Goal: Find specific page/section: Find specific page/section

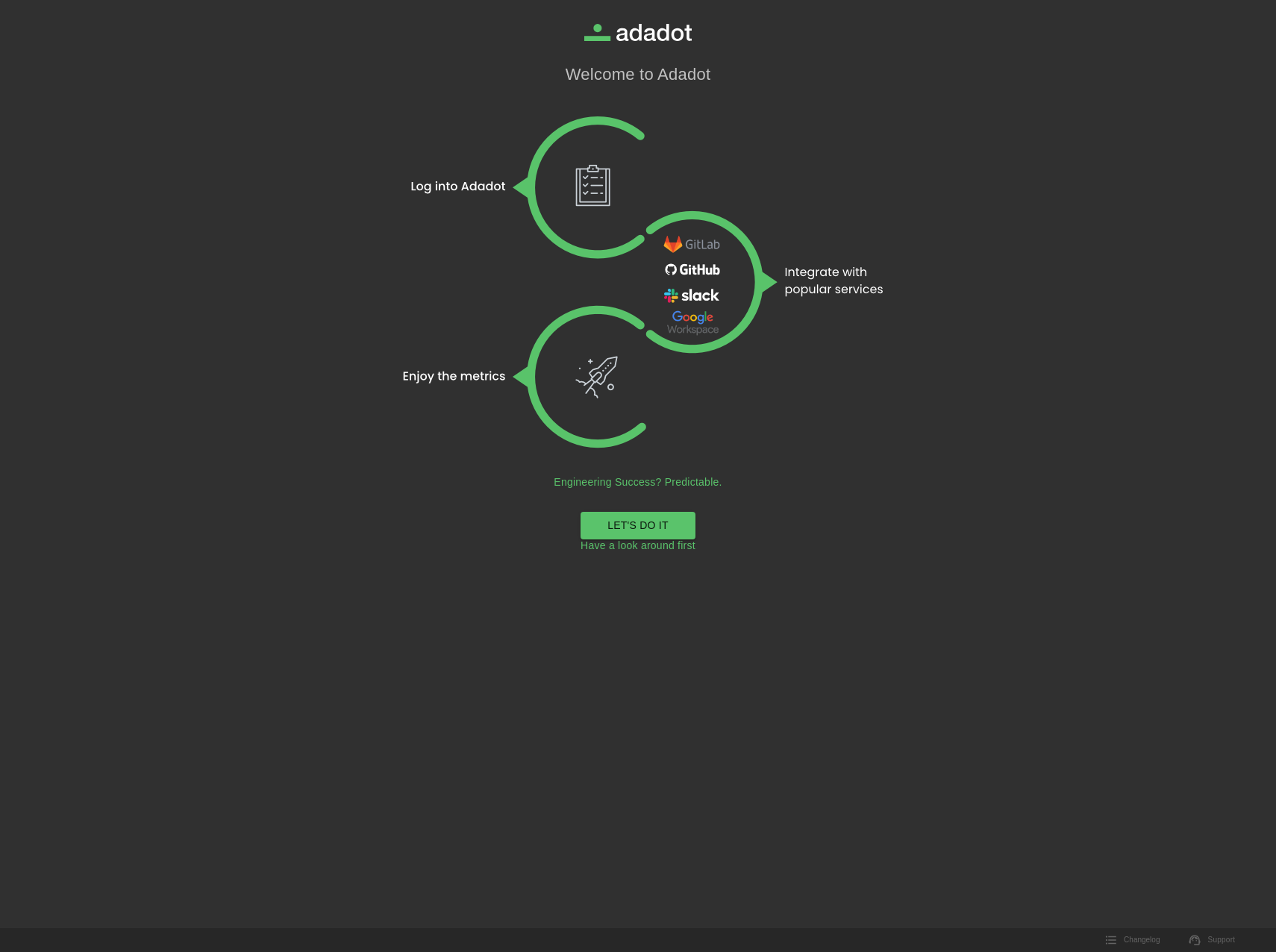
click at [639, 523] on link "LET'S DO IT" at bounding box center [637, 526] width 115 height 28
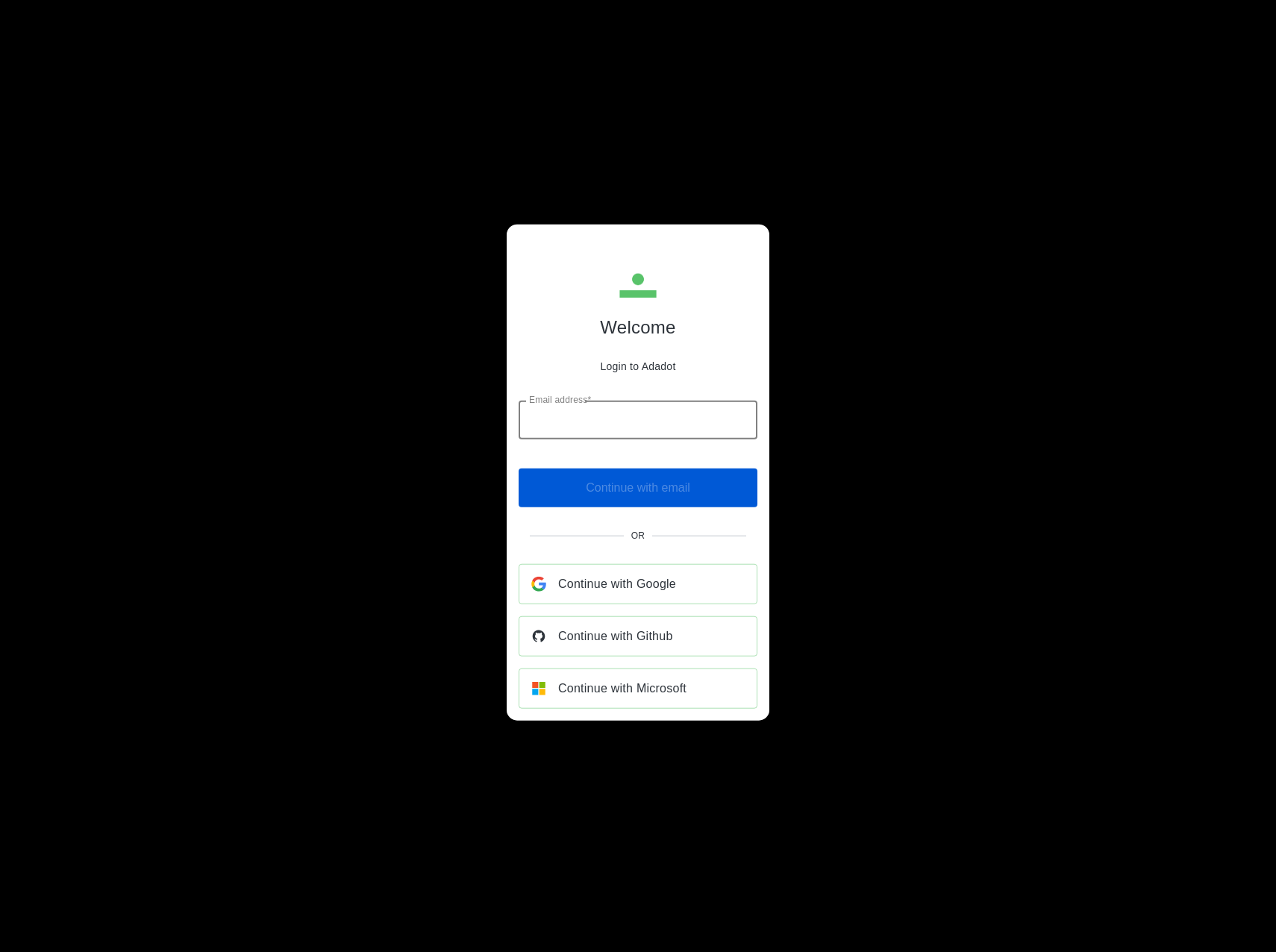
click at [633, 406] on input "Email address*" at bounding box center [637, 420] width 239 height 39
click at [592, 425] on input "Email address*" at bounding box center [637, 420] width 239 height 39
click at [600, 686] on span "Continue with Microsoft" at bounding box center [622, 687] width 128 height 21
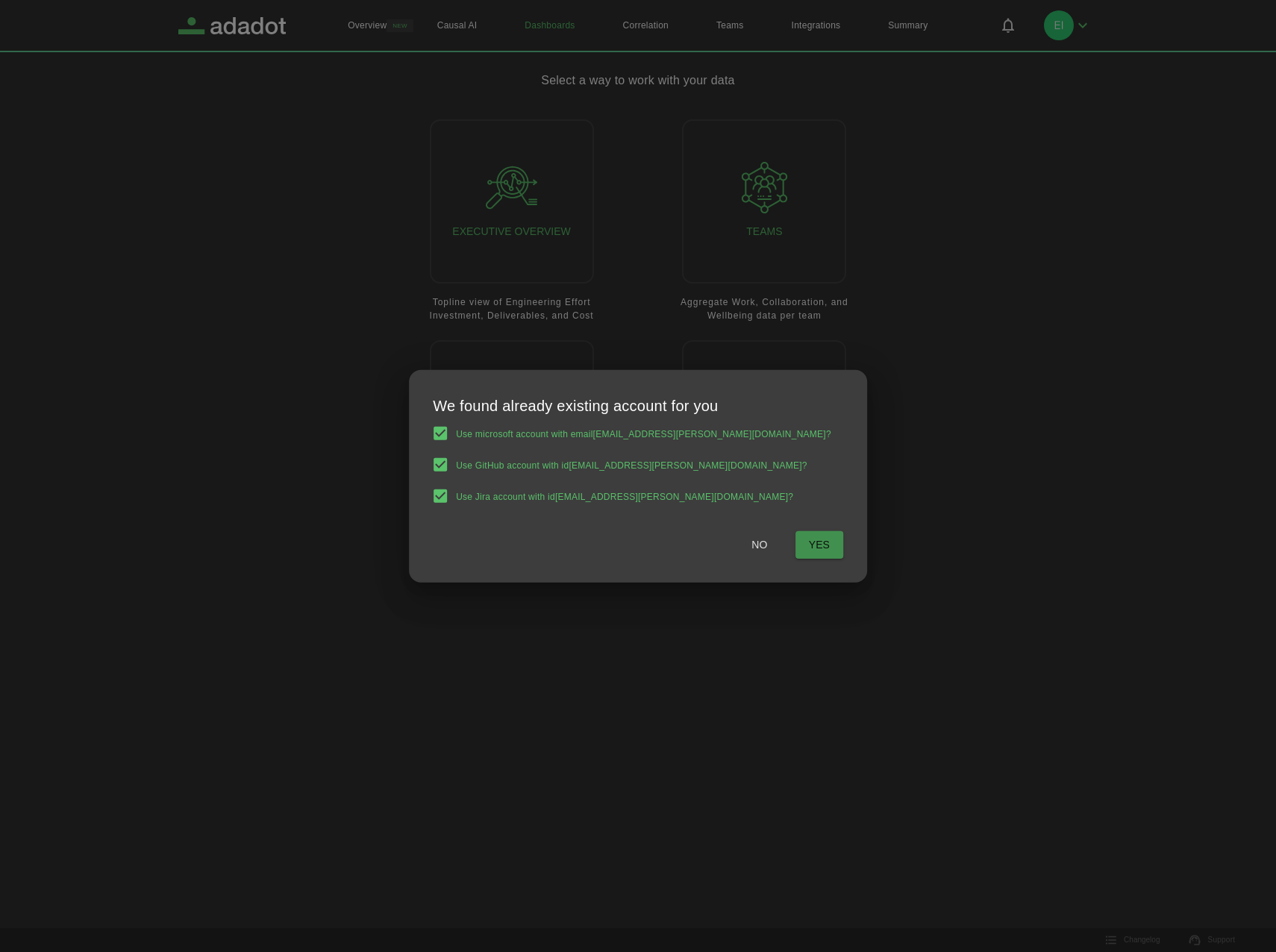
click at [809, 546] on span "Yes" at bounding box center [819, 545] width 21 height 19
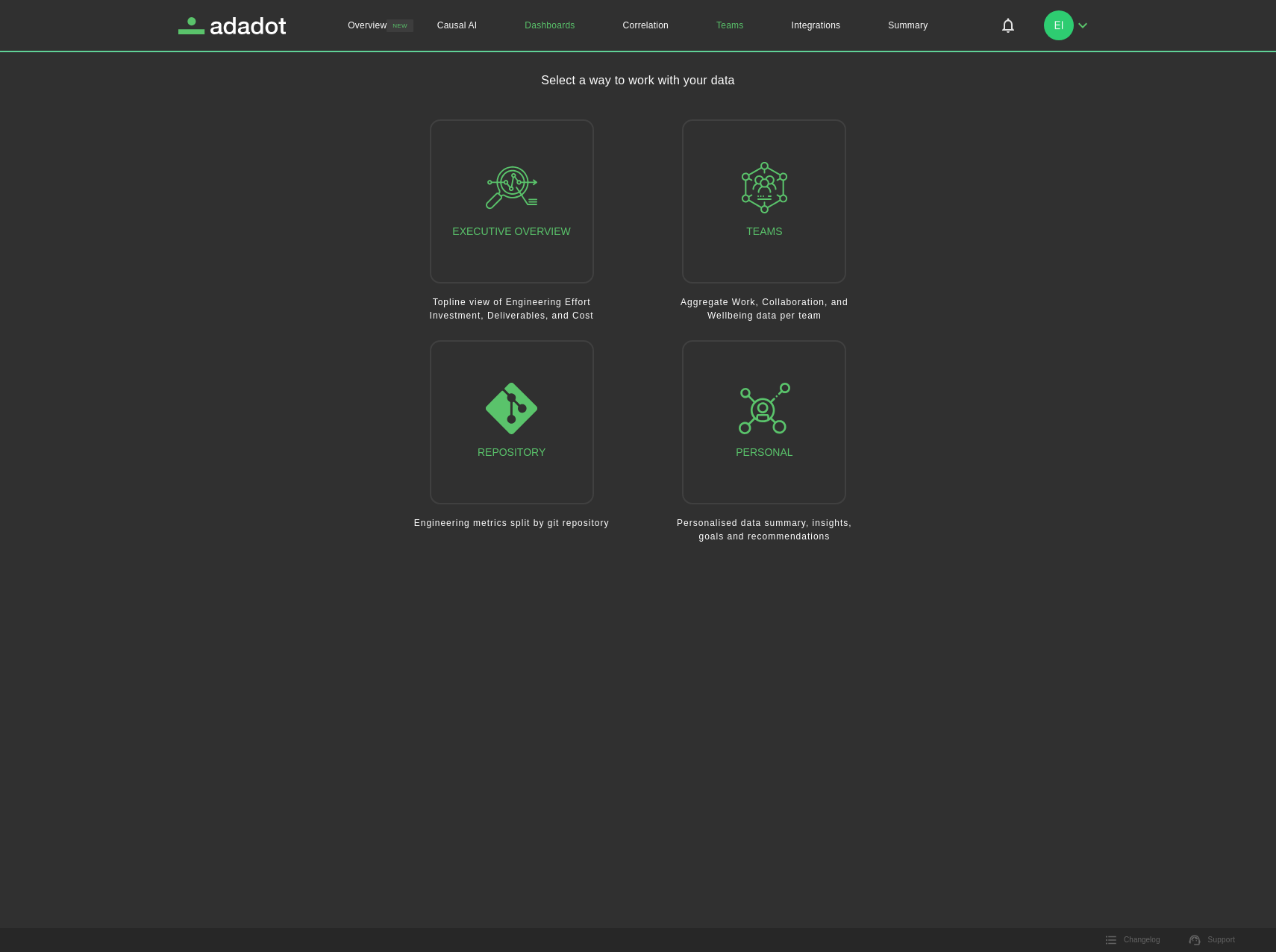
click at [742, 24] on link "Teams" at bounding box center [729, 25] width 75 height 51
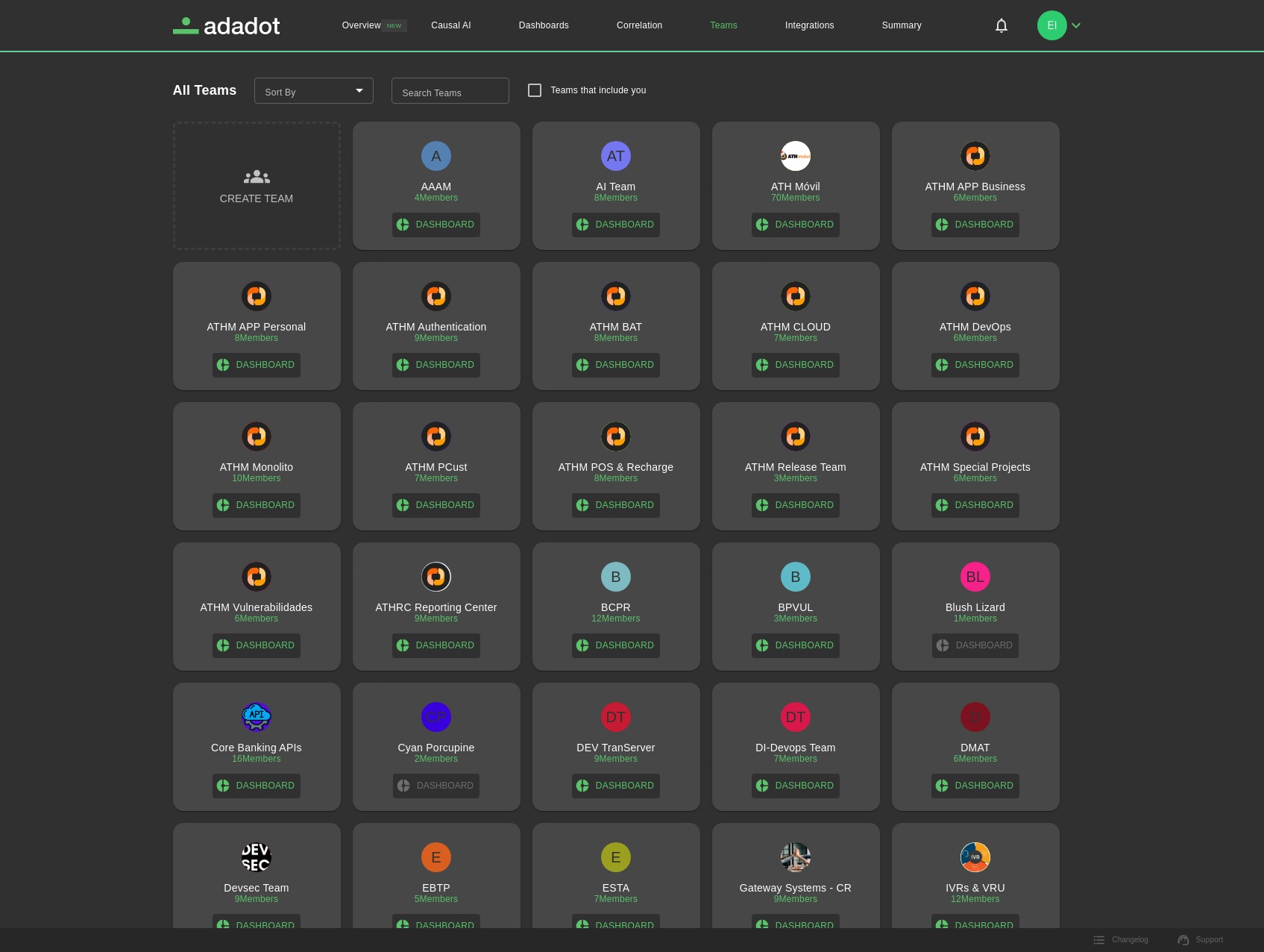
click at [454, 89] on div "Search Teams Search Teams" at bounding box center [451, 91] width 118 height 27
click at [454, 89] on input "Search Teams" at bounding box center [451, 91] width 118 height 27
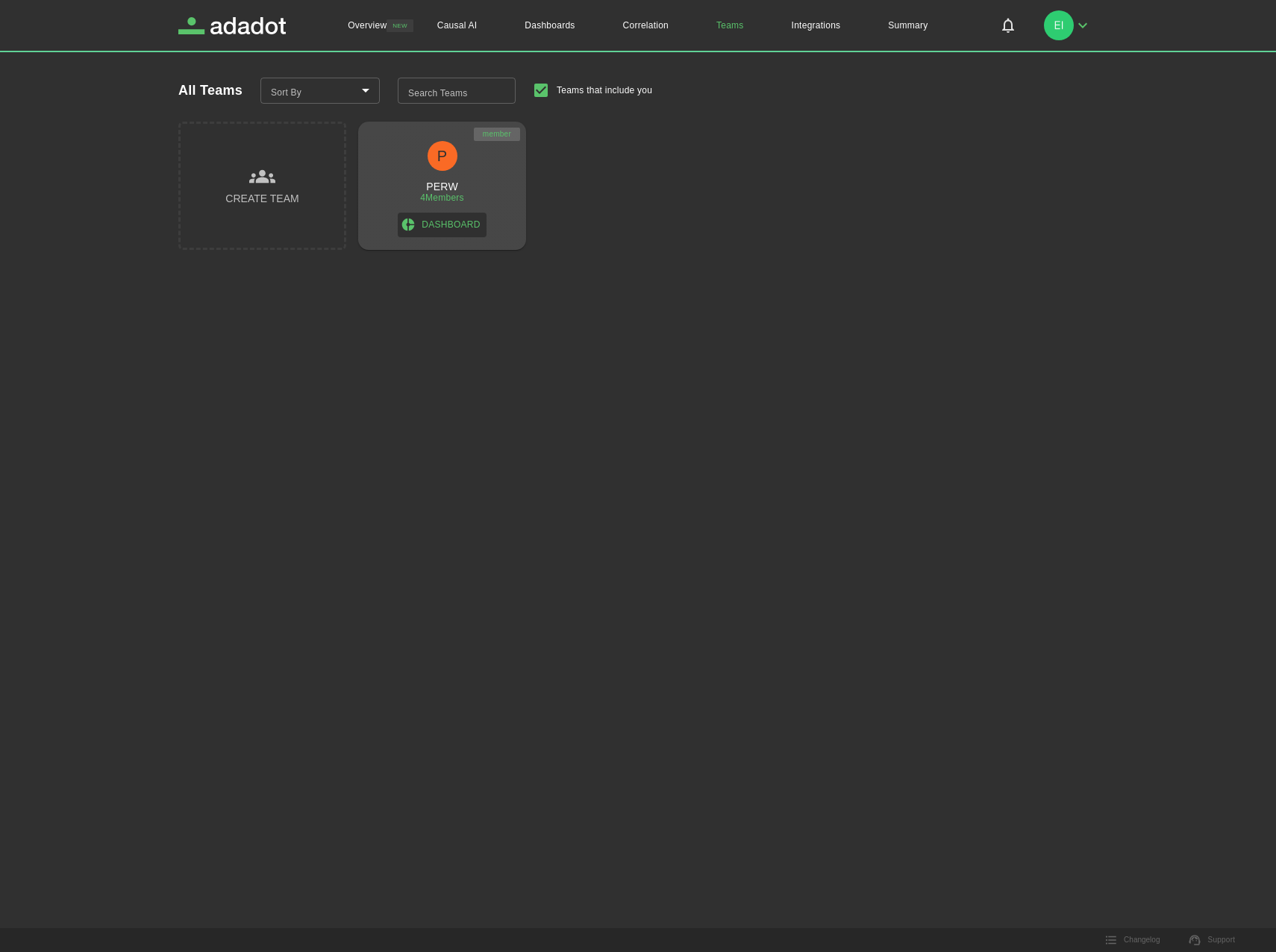
click at [419, 160] on div "P PERW 4 Members Dashboard" at bounding box center [442, 189] width 156 height 96
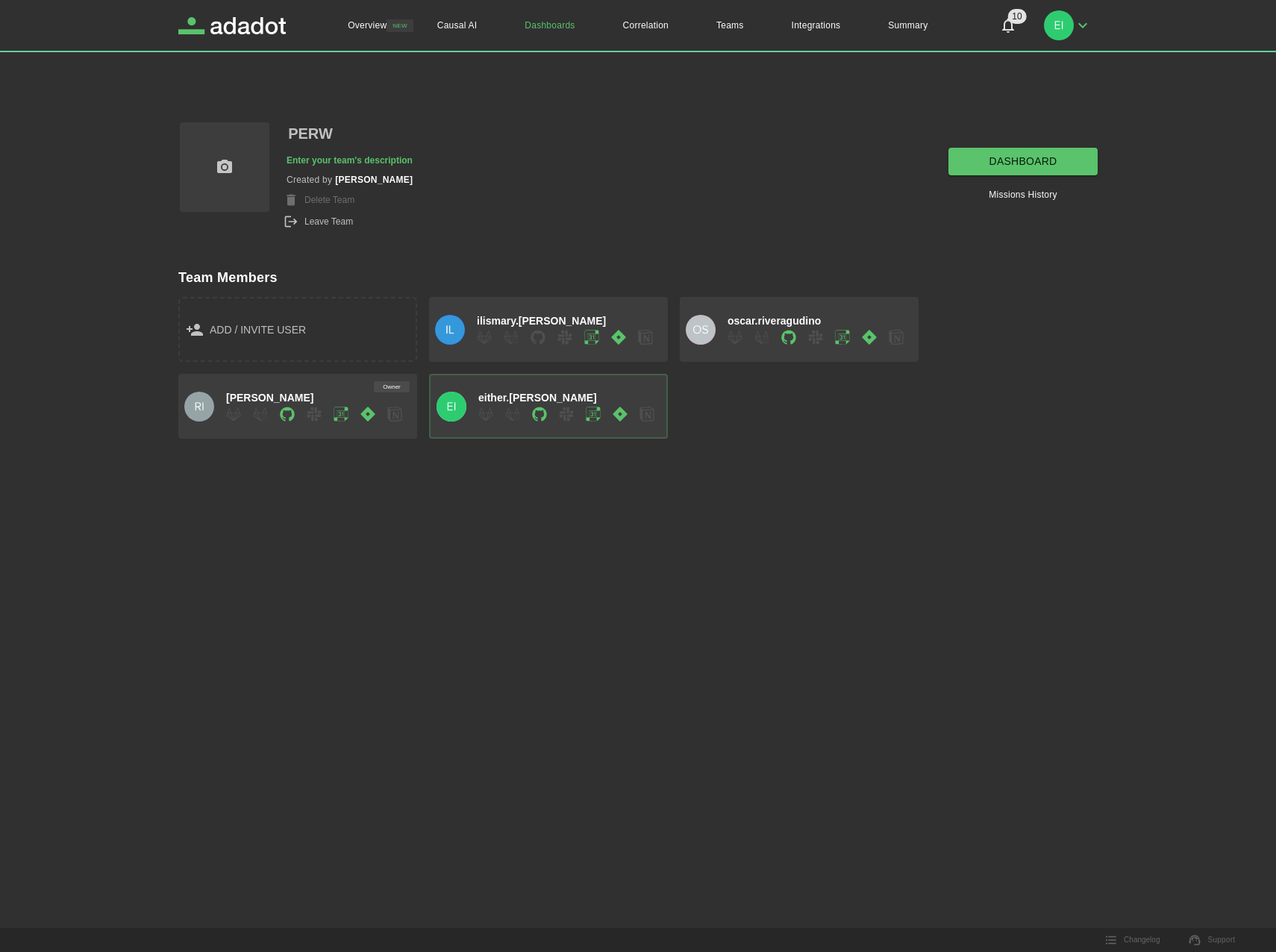
click at [990, 159] on link "dashboard" at bounding box center [1022, 162] width 149 height 28
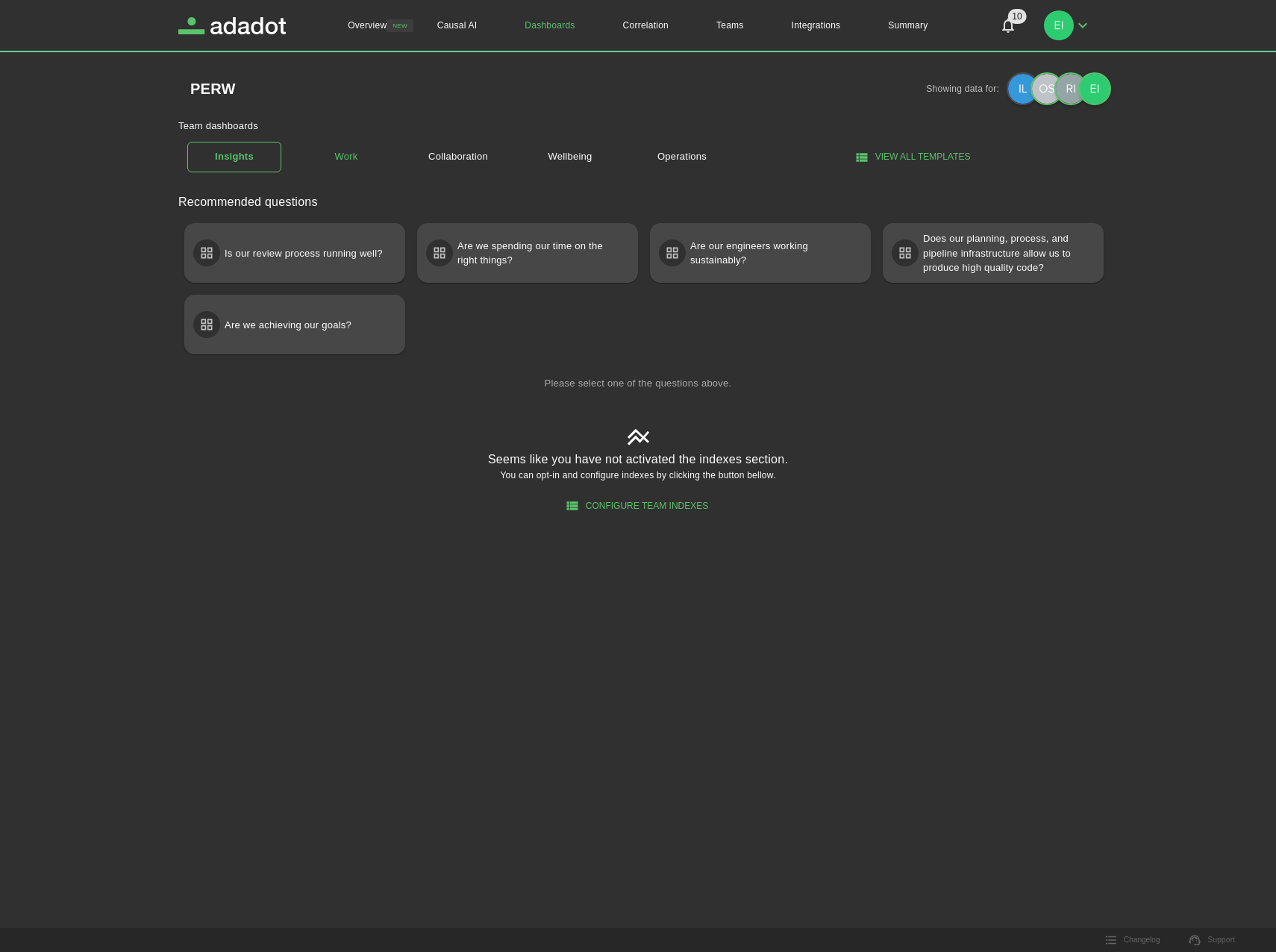
click at [348, 160] on link "Work" at bounding box center [346, 157] width 94 height 26
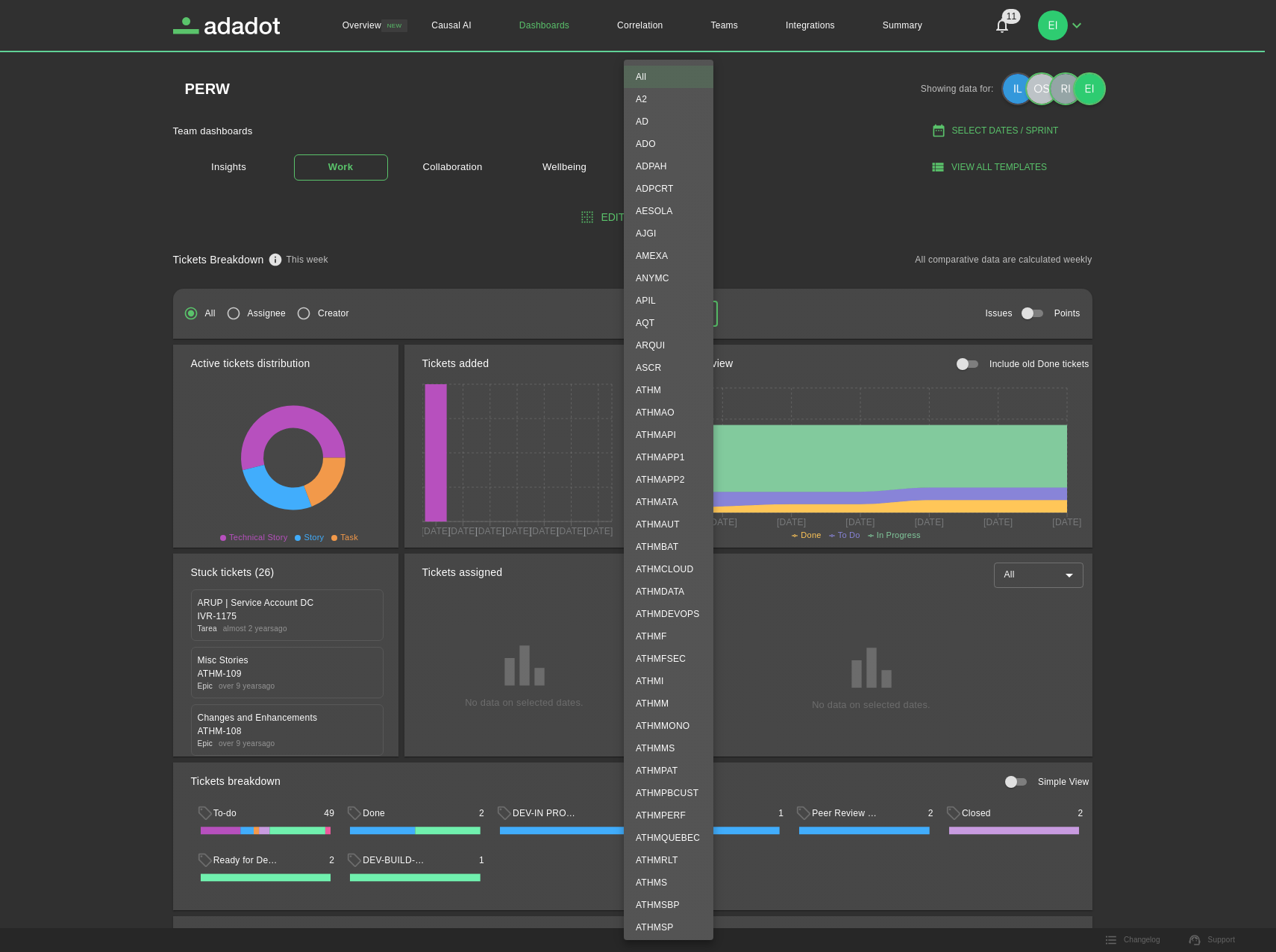
click at [696, 316] on body "Overview NEW Causal AI Dashboards Correlation Teams Integrations Summary 11 11 …" at bounding box center [638, 476] width 1276 height 952
click at [800, 245] on div at bounding box center [638, 476] width 1276 height 952
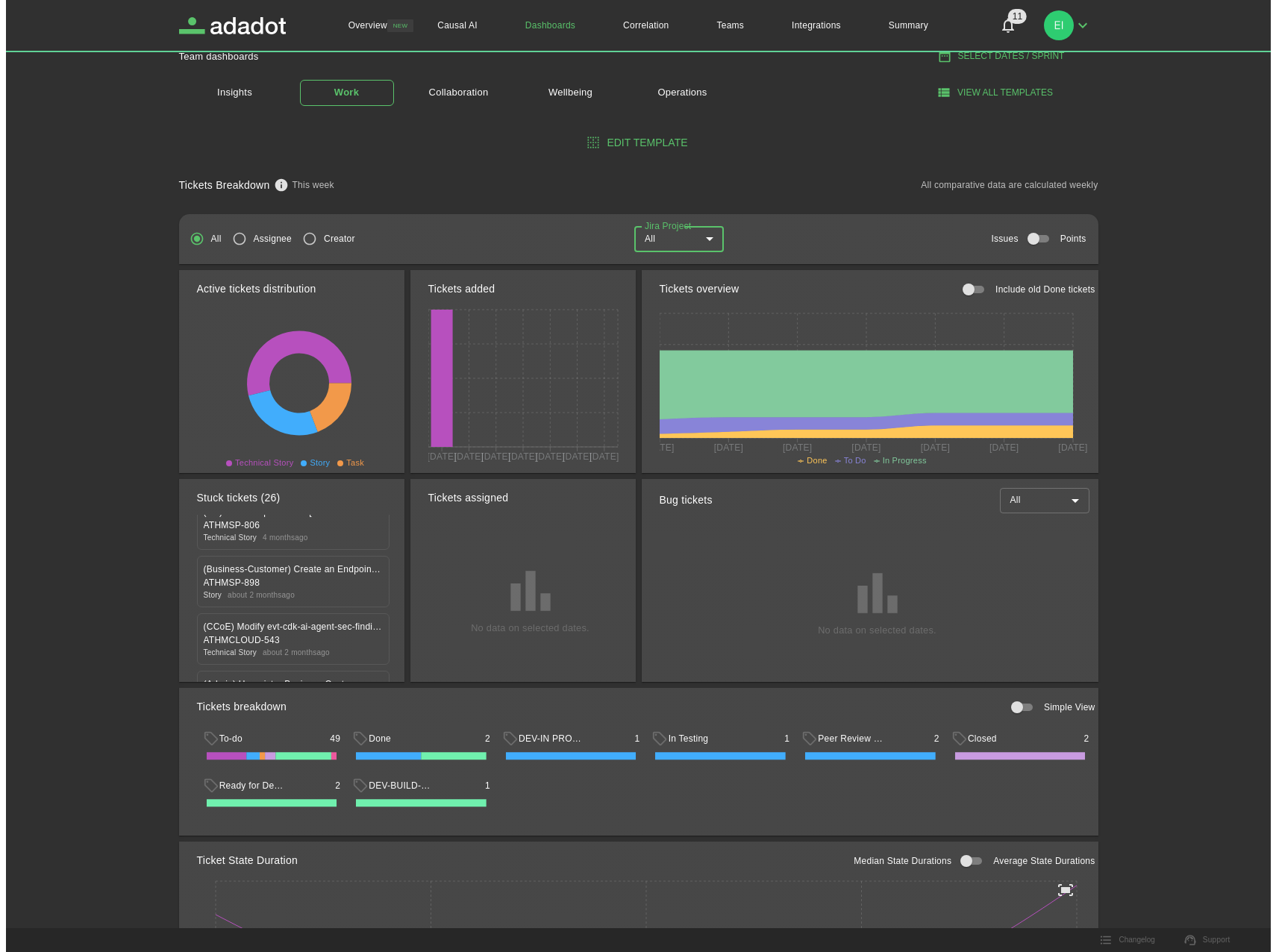
scroll to position [895, 0]
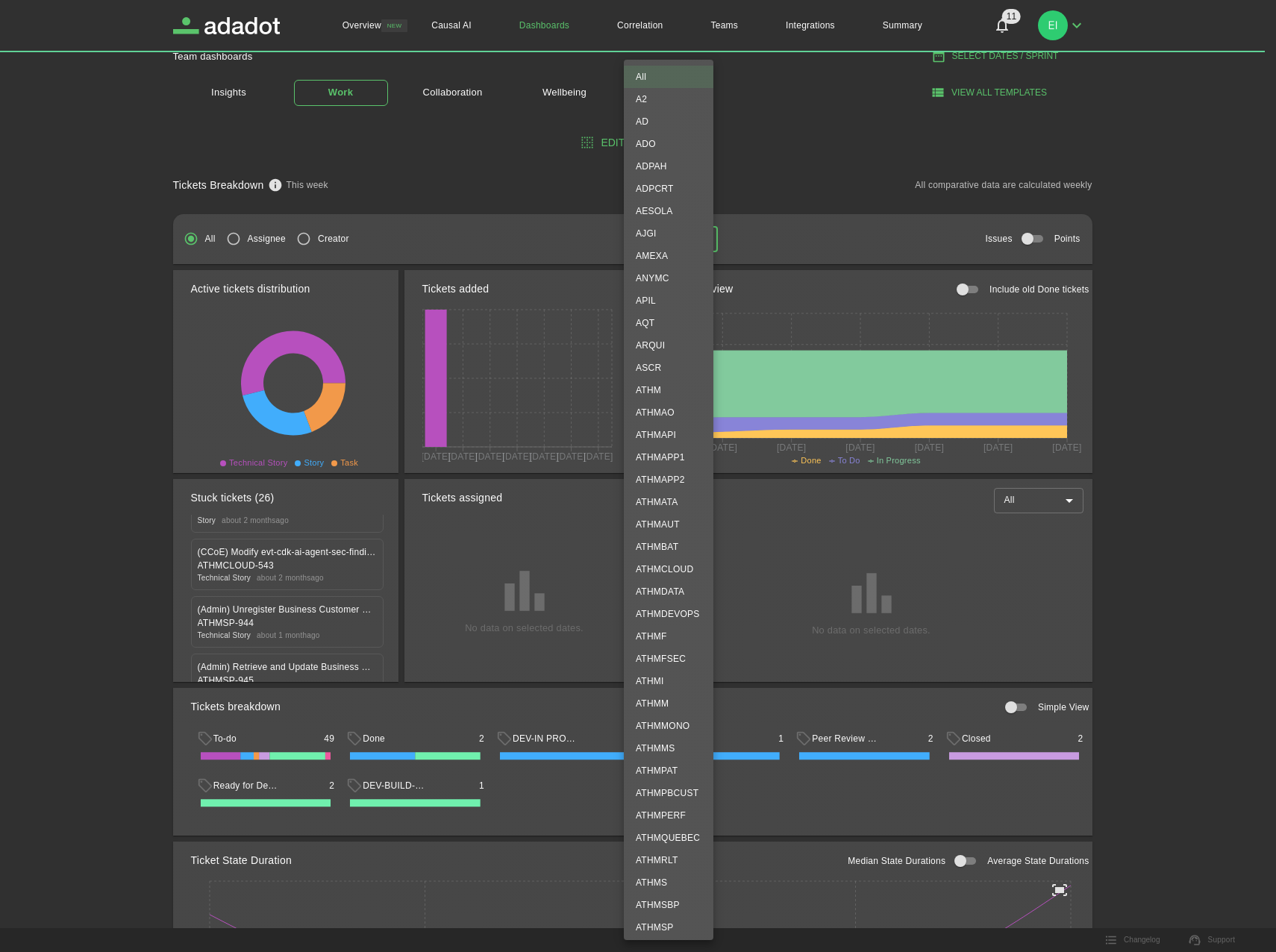
click at [692, 249] on body "Overview NEW Causal AI Dashboards Correlation Teams Integrations Summary 11 11 …" at bounding box center [638, 401] width 1276 height 952
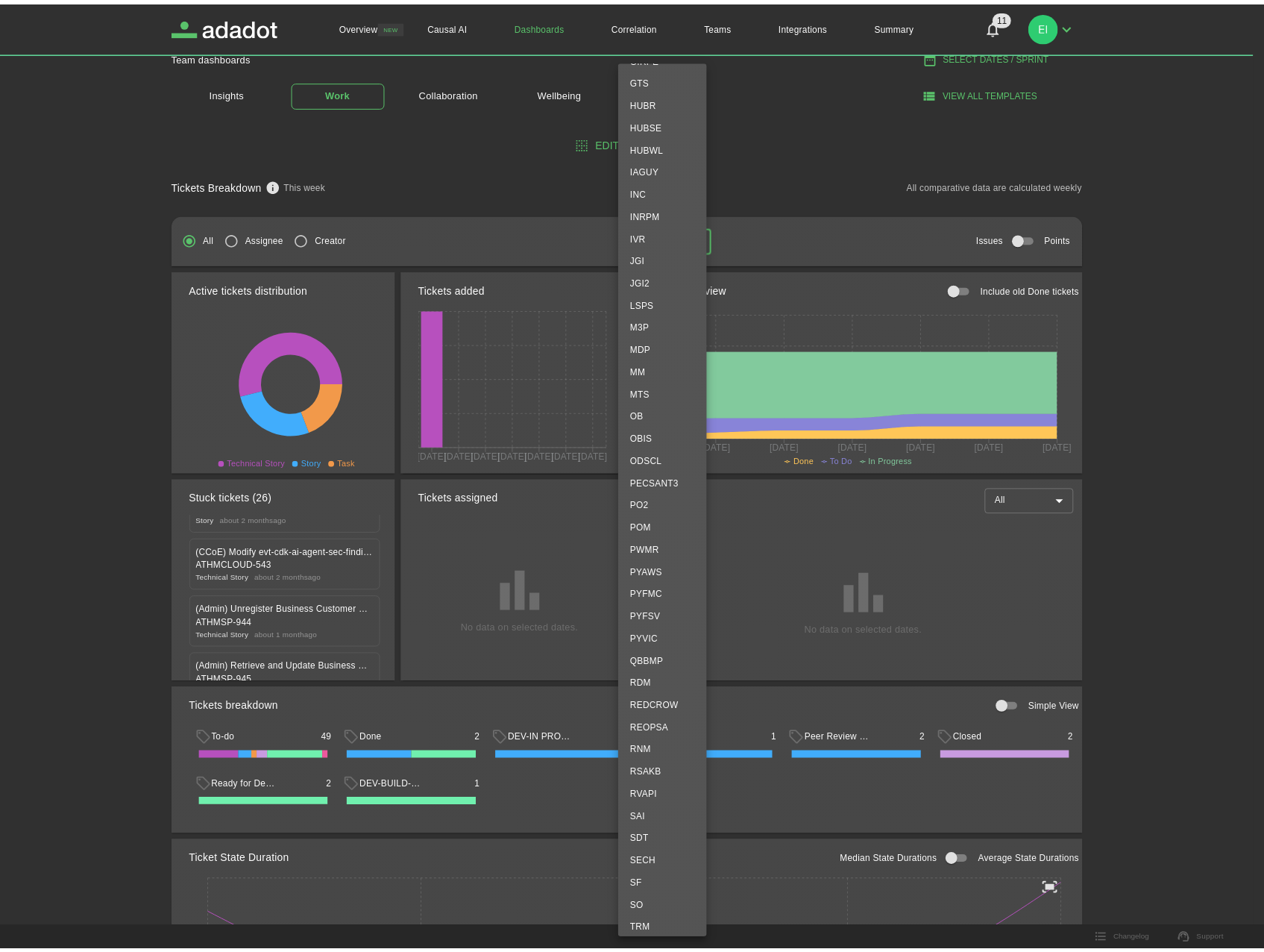
scroll to position [1914, 0]
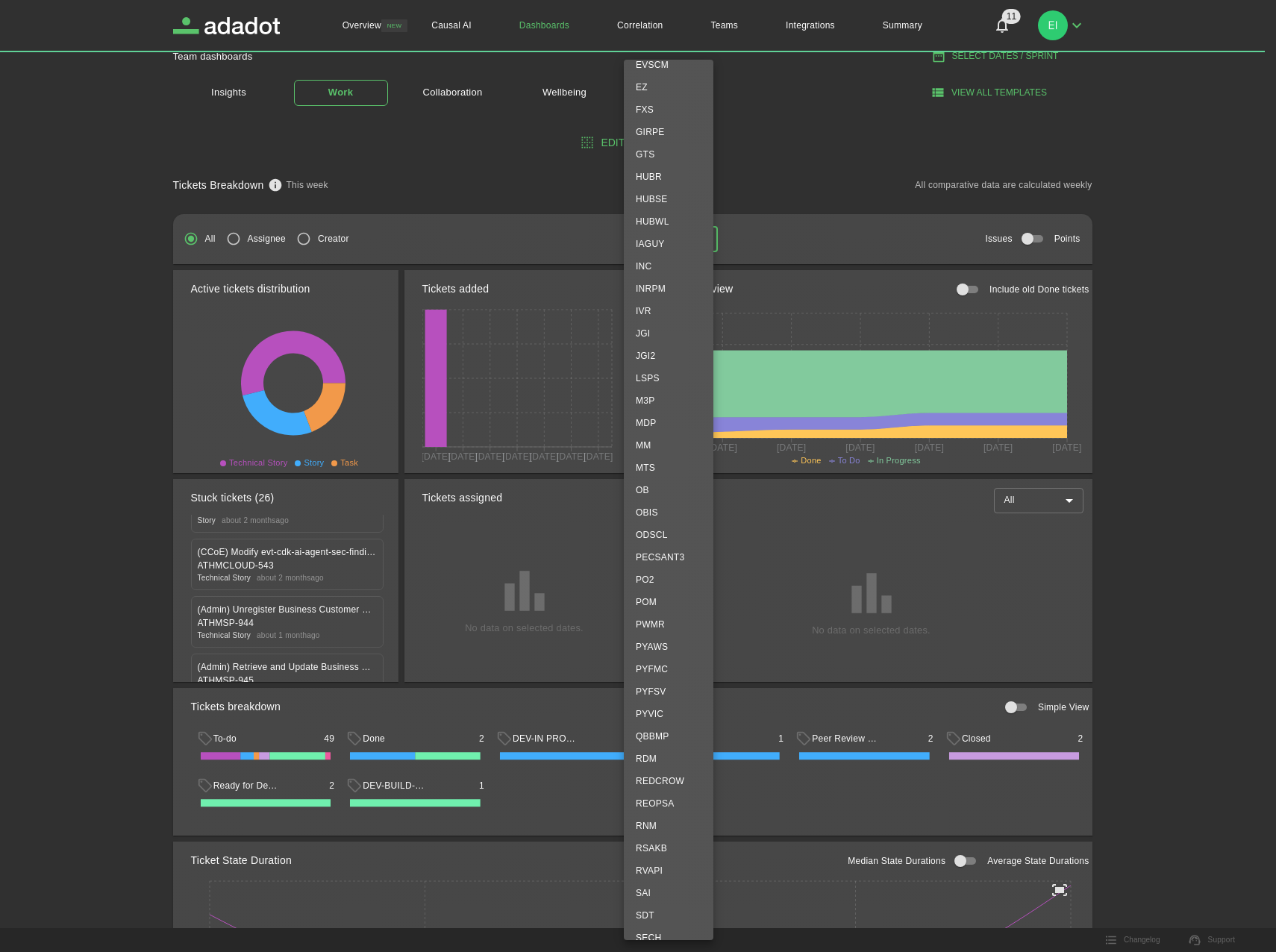
click at [43, 495] on div at bounding box center [638, 476] width 1276 height 952
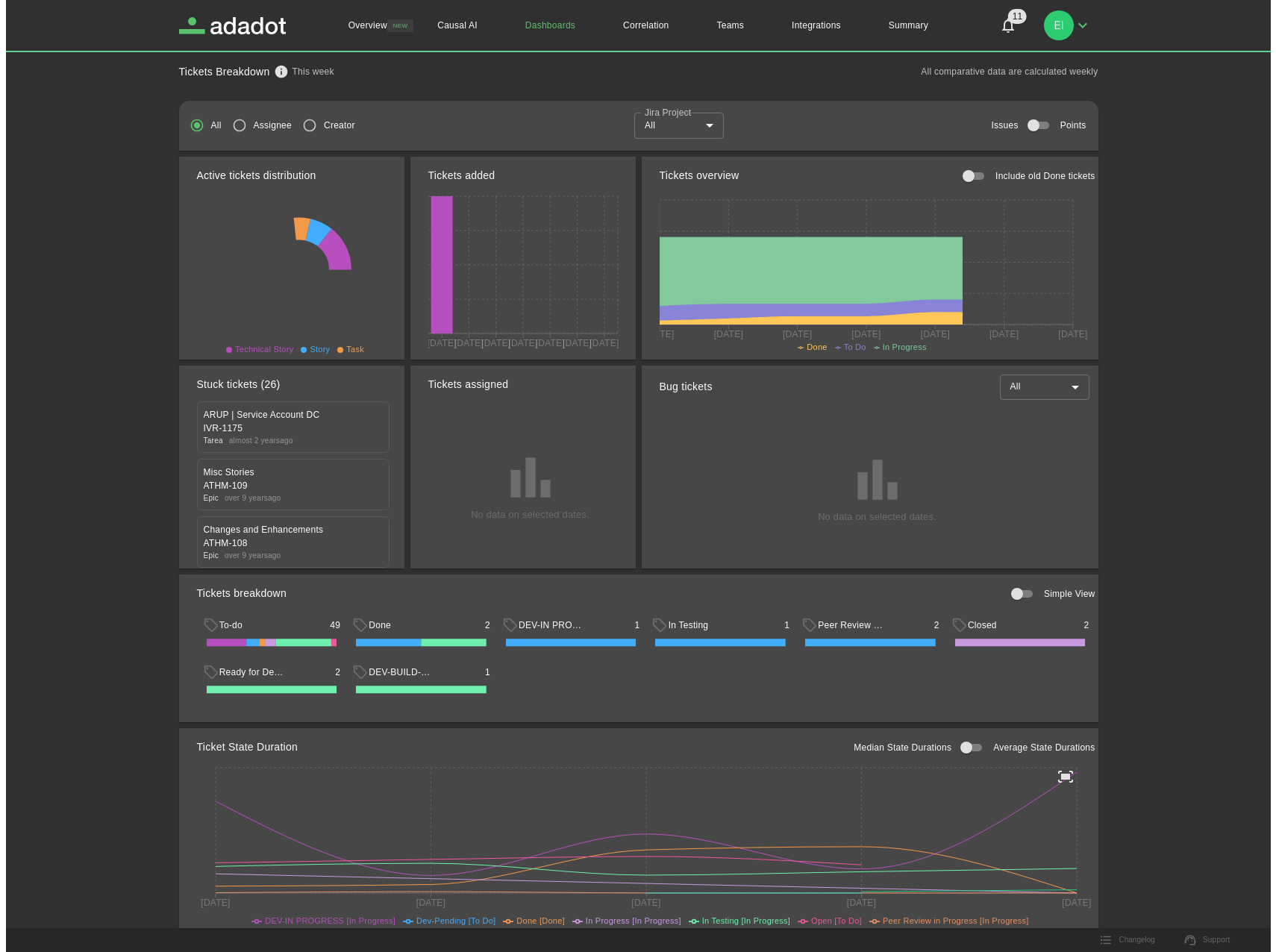
scroll to position [0, 0]
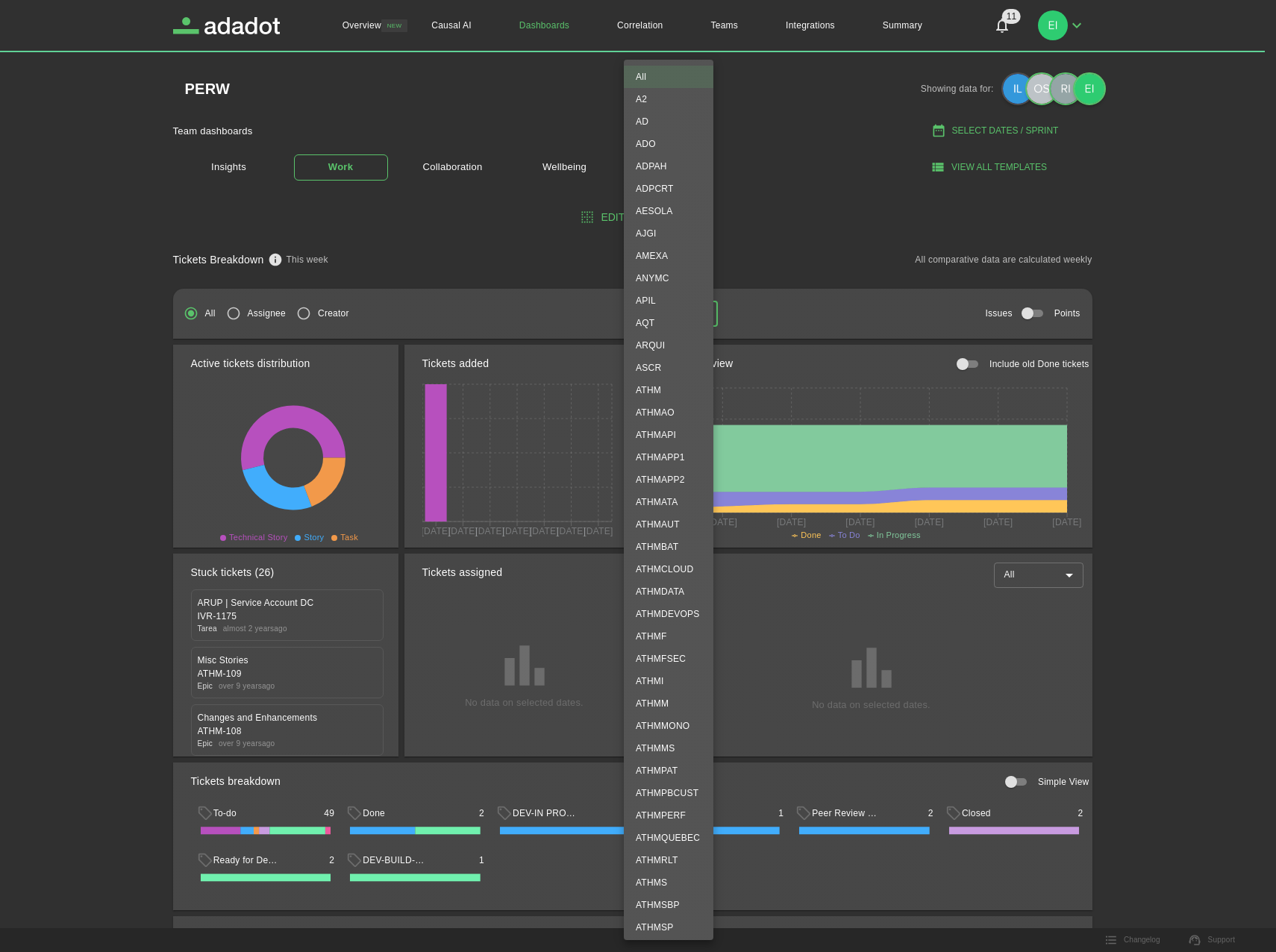
click at [679, 311] on body "Overview NEW Causal AI Dashboards Correlation Teams Integrations Summary 11 11 …" at bounding box center [638, 476] width 1276 height 952
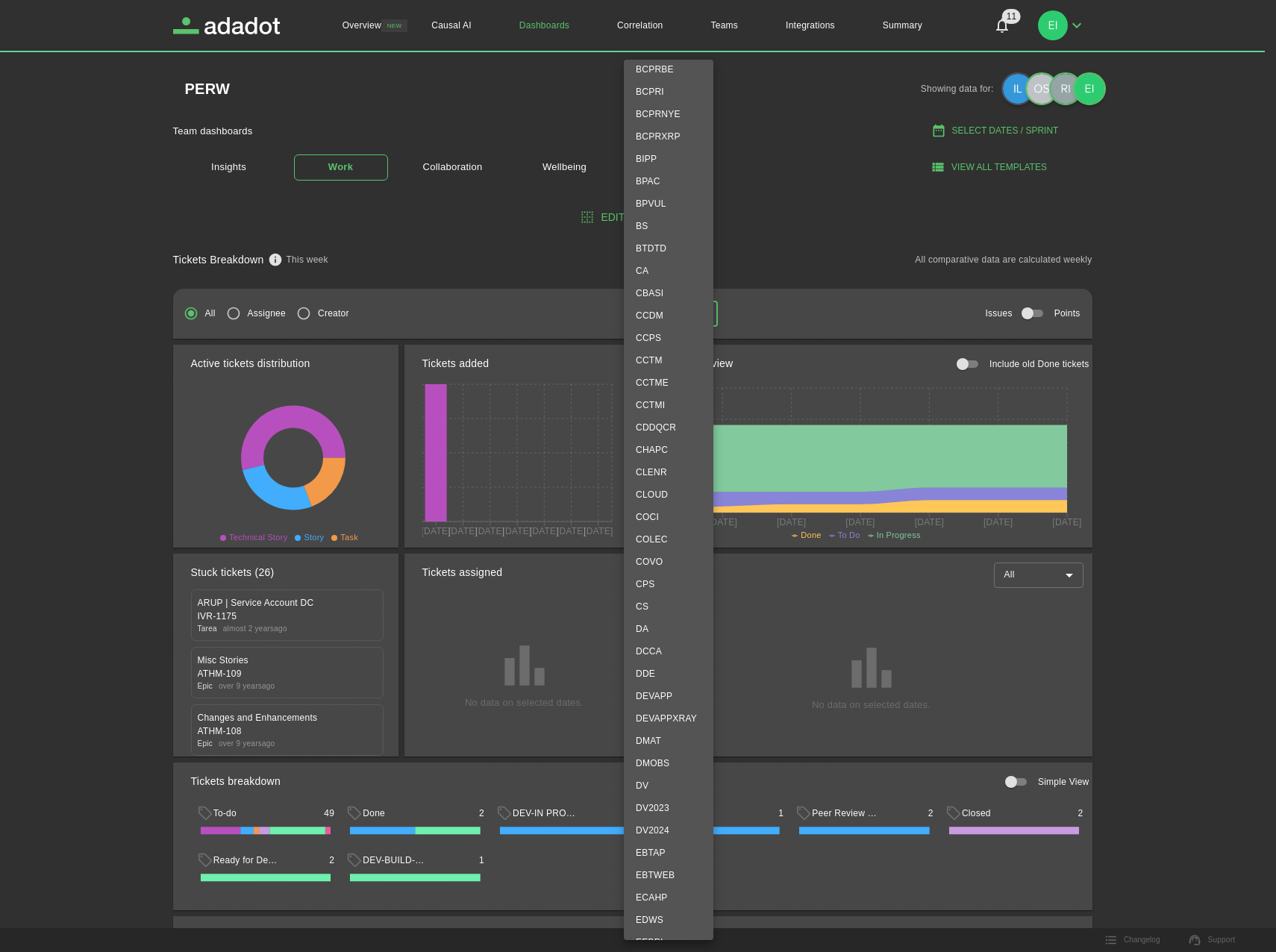
click at [1225, 462] on div at bounding box center [638, 476] width 1276 height 952
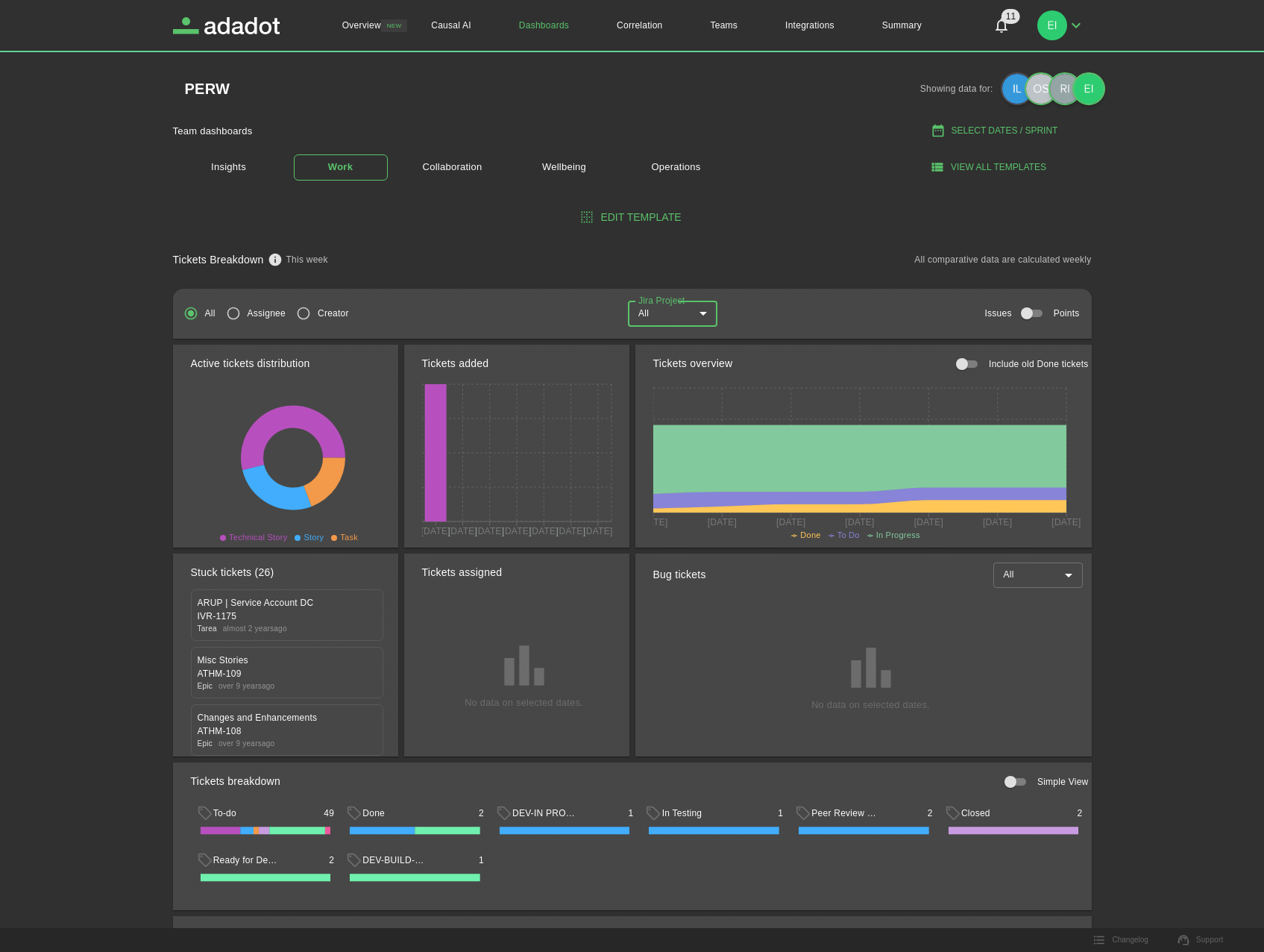
click at [683, 317] on body "Overview NEW Causal AI Dashboards Correlation Teams Integrations Summary 11 11 …" at bounding box center [632, 476] width 1264 height 952
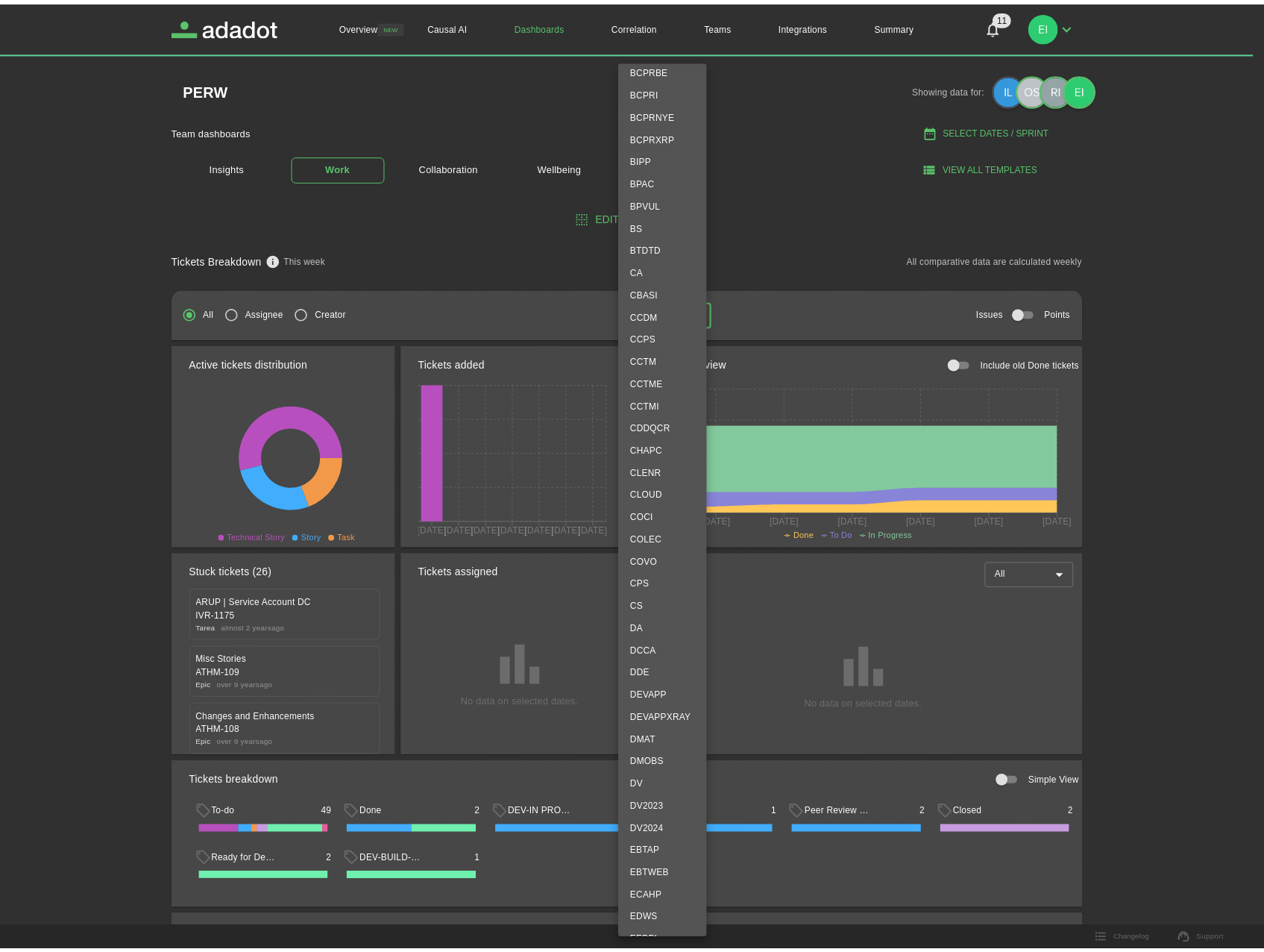
scroll to position [1044, 0]
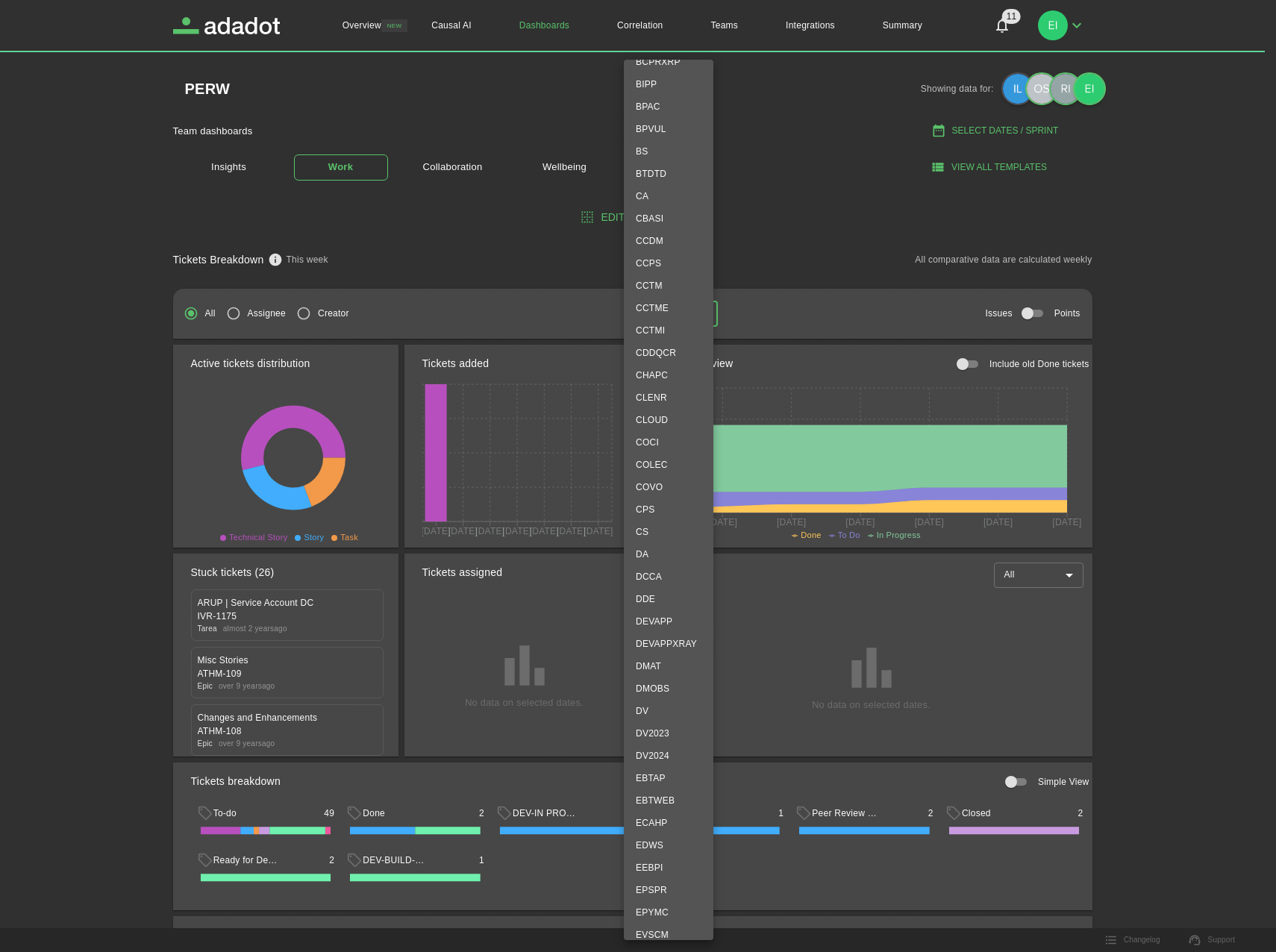
click at [1224, 337] on div at bounding box center [638, 476] width 1276 height 952
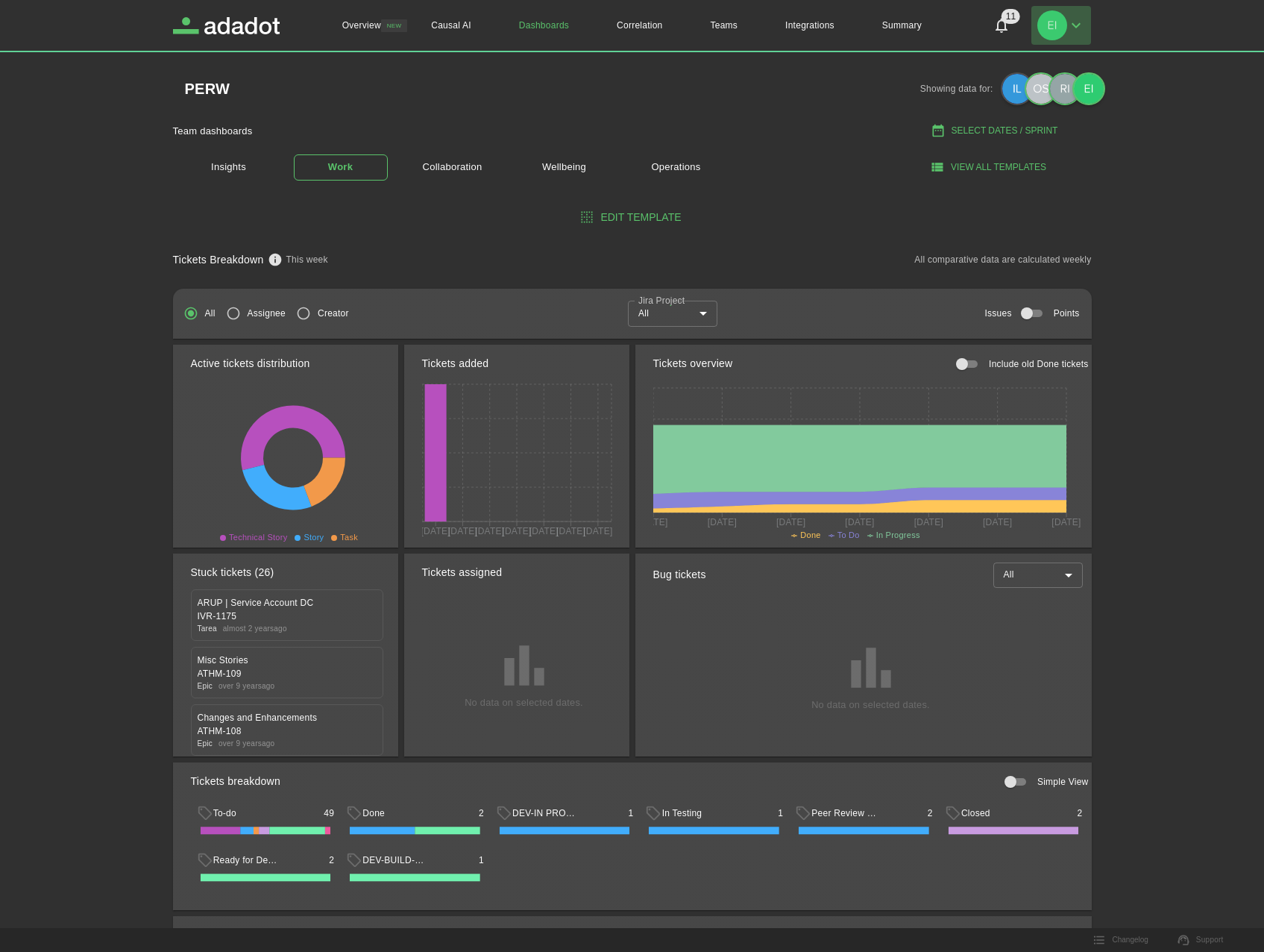
click at [1076, 23] on icon "button" at bounding box center [1076, 25] width 18 height 18
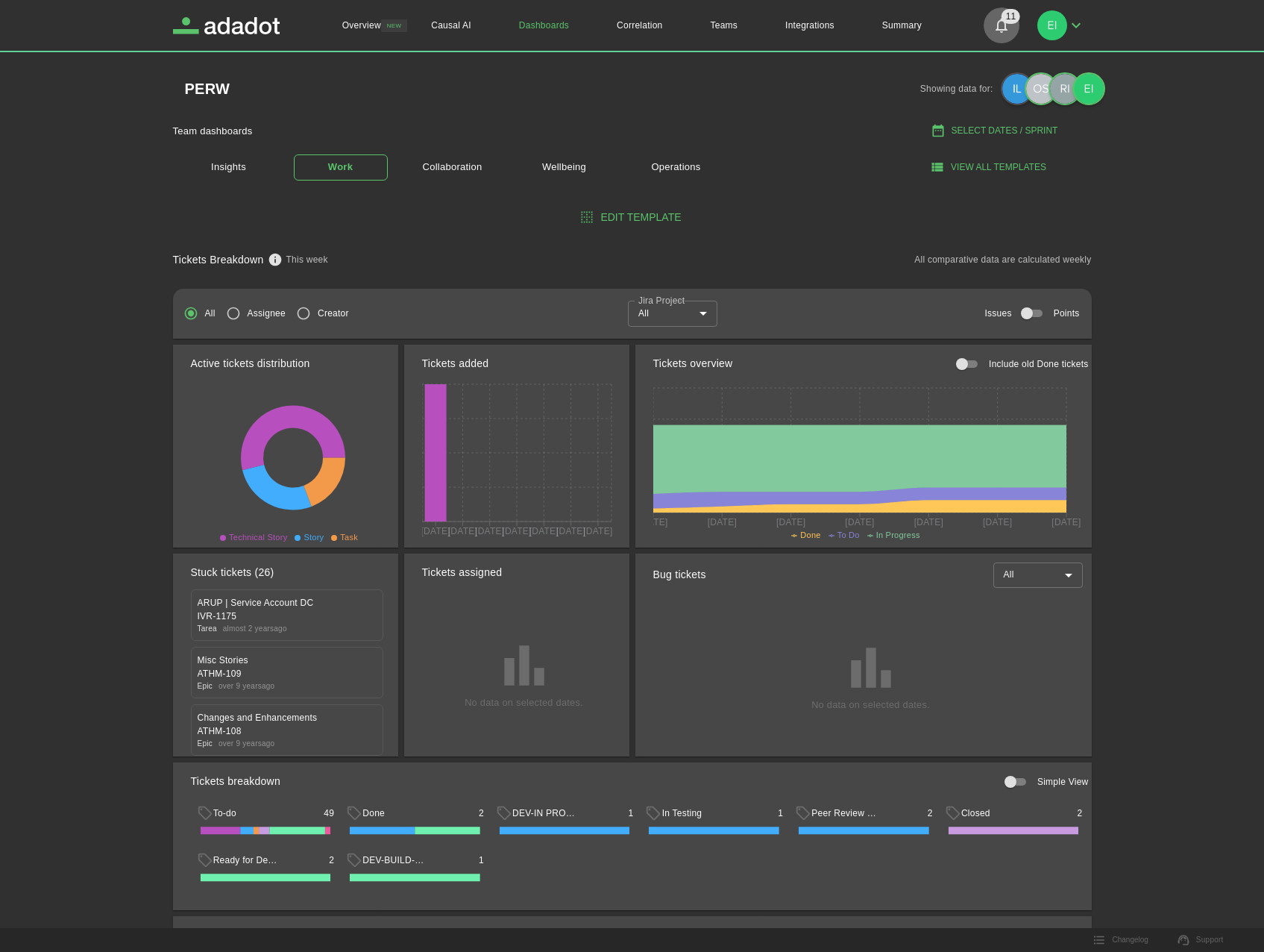
click at [1011, 28] on icon "Notifications" at bounding box center [1002, 25] width 18 height 18
